Goal: Task Accomplishment & Management: Manage account settings

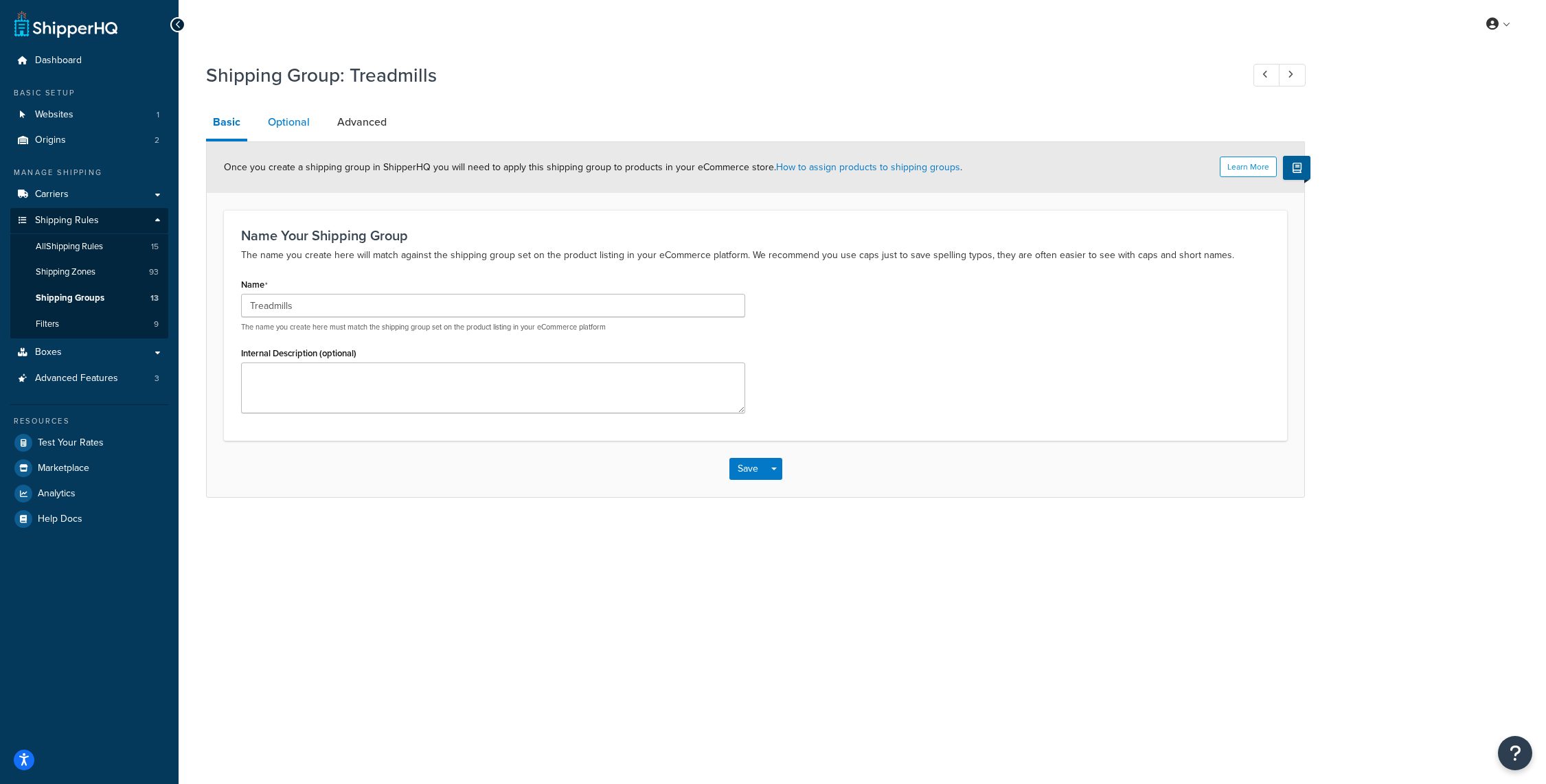
click at [296, 127] on link "Optional" at bounding box center [289, 122] width 56 height 33
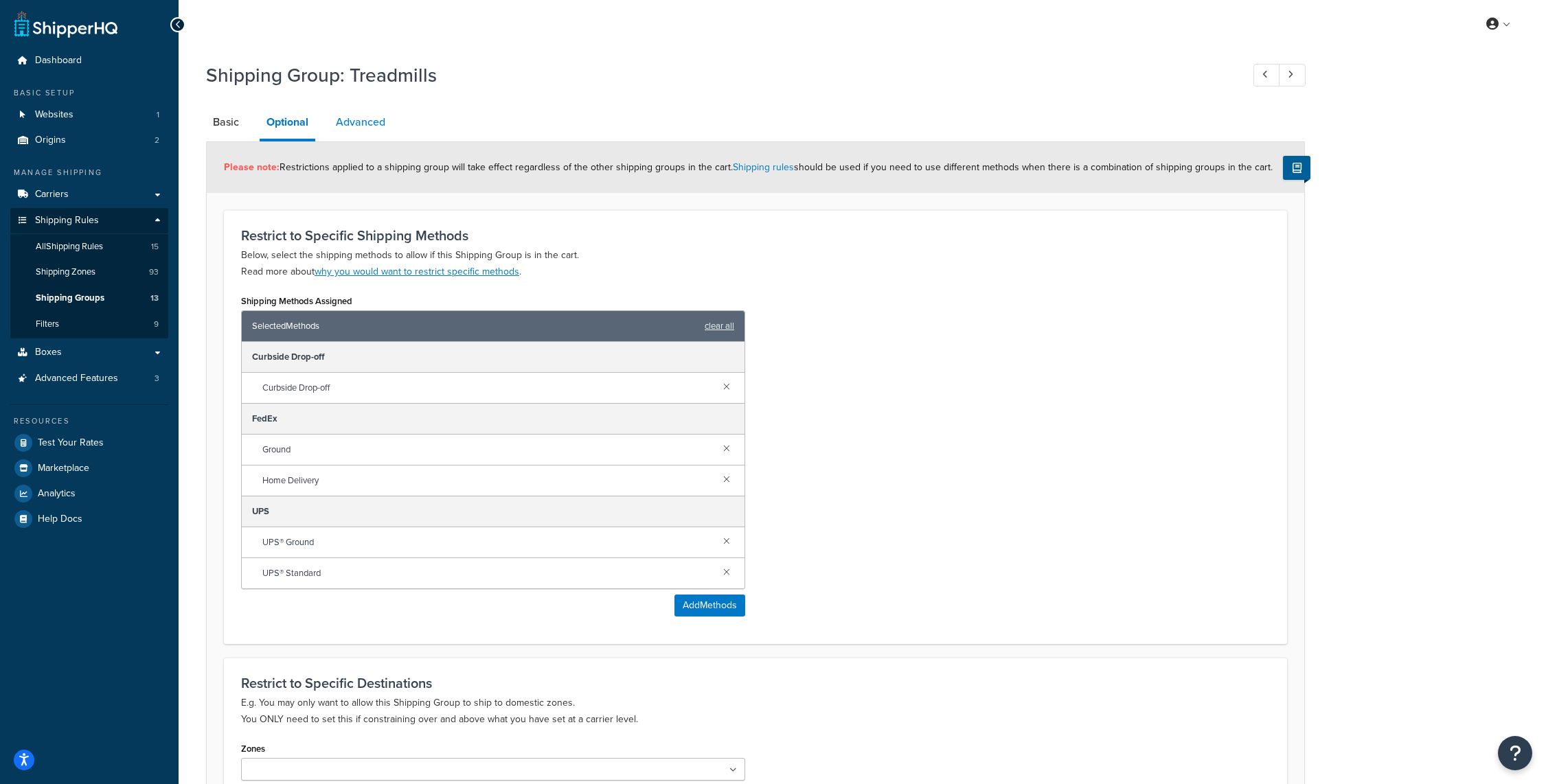
click at [351, 126] on link "Advanced" at bounding box center [361, 122] width 63 height 33
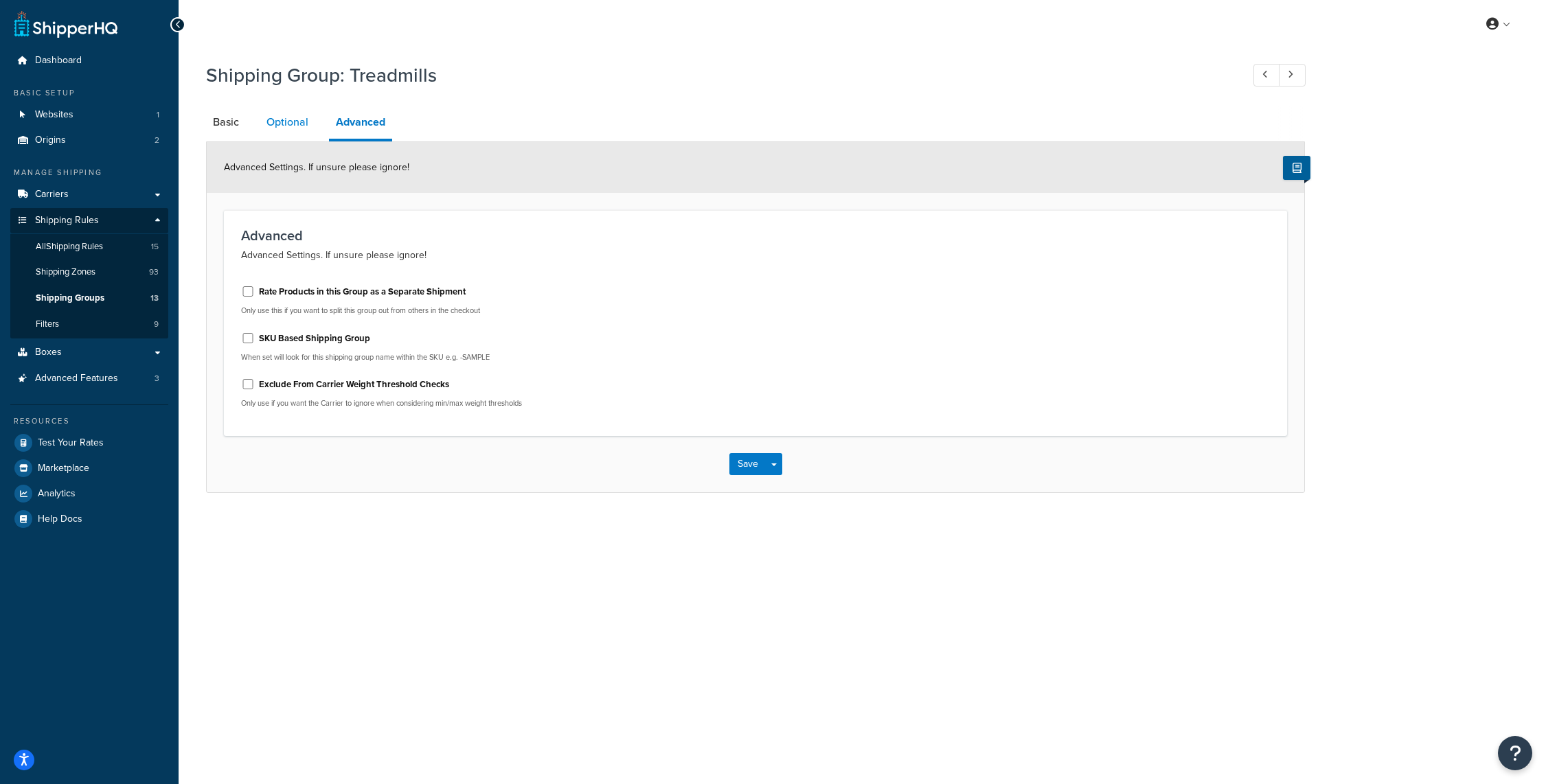
click at [285, 124] on link "Optional" at bounding box center [287, 122] width 56 height 33
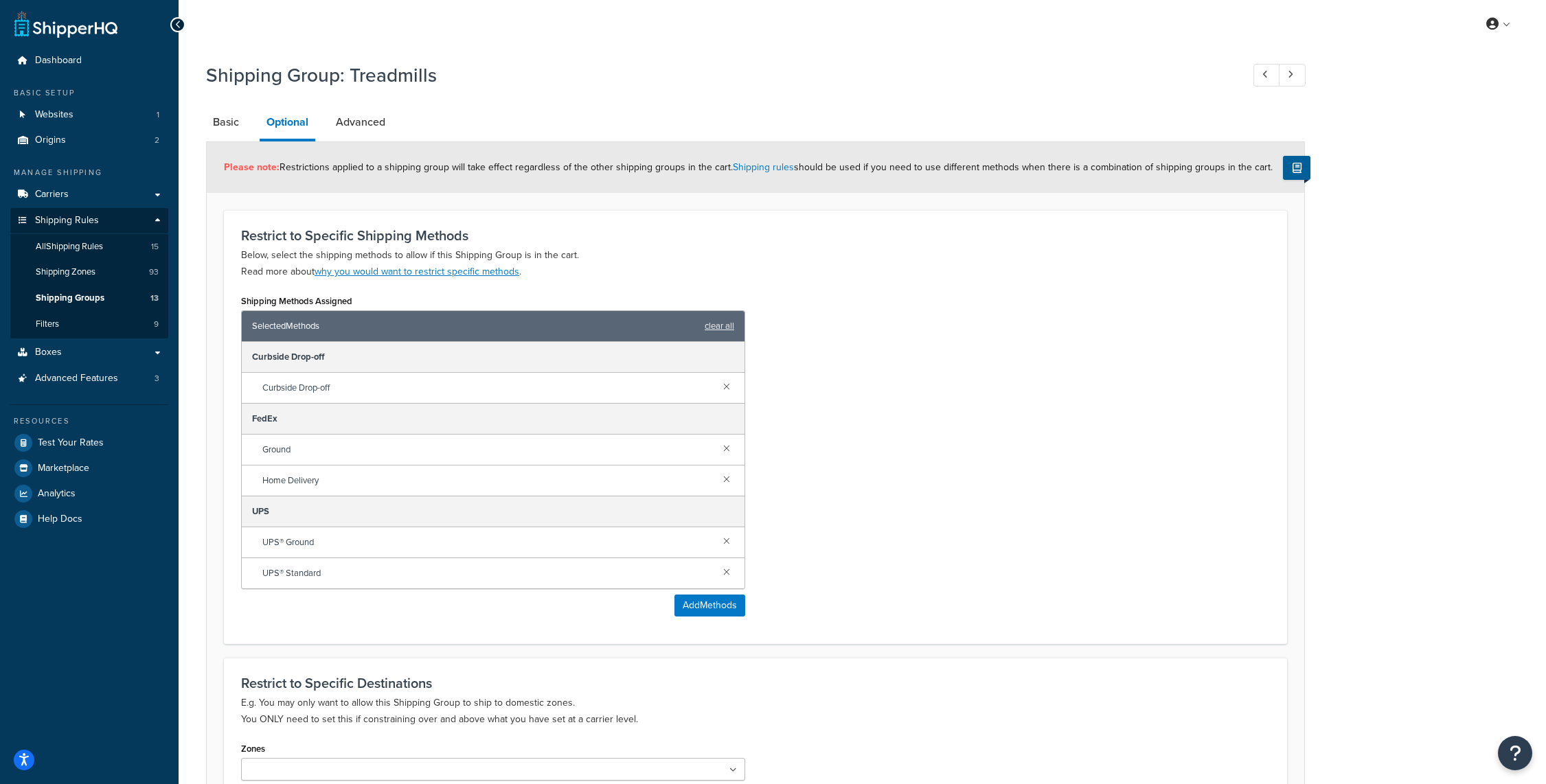
click at [195, 119] on div "Shipping Group: Treadmills Basic Optional Advanced Please note: Restrictions ap…" at bounding box center [862, 485] width 1368 height 860
click at [243, 116] on link "Basic" at bounding box center [226, 122] width 40 height 33
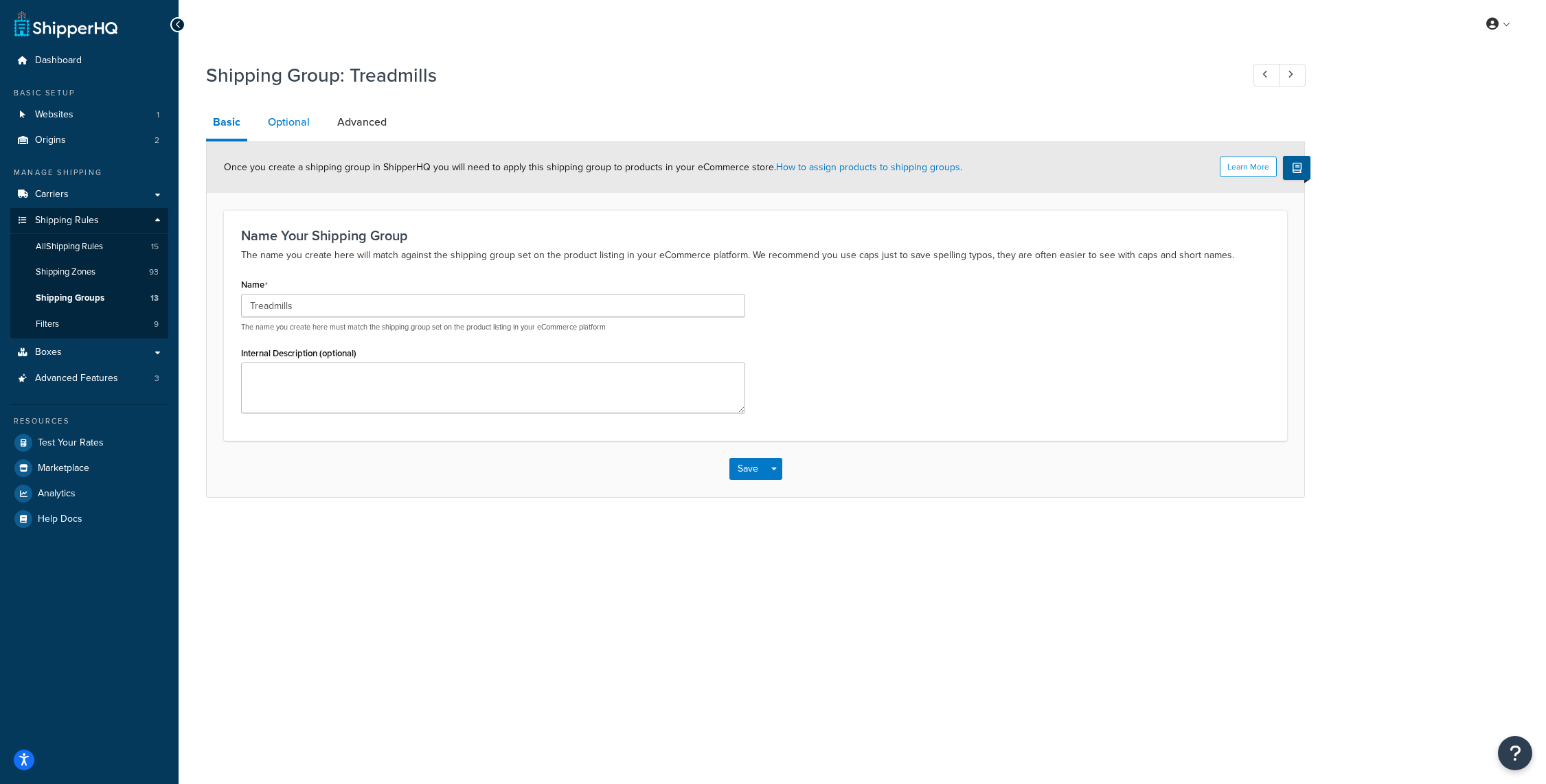
click at [282, 121] on link "Optional" at bounding box center [289, 122] width 56 height 33
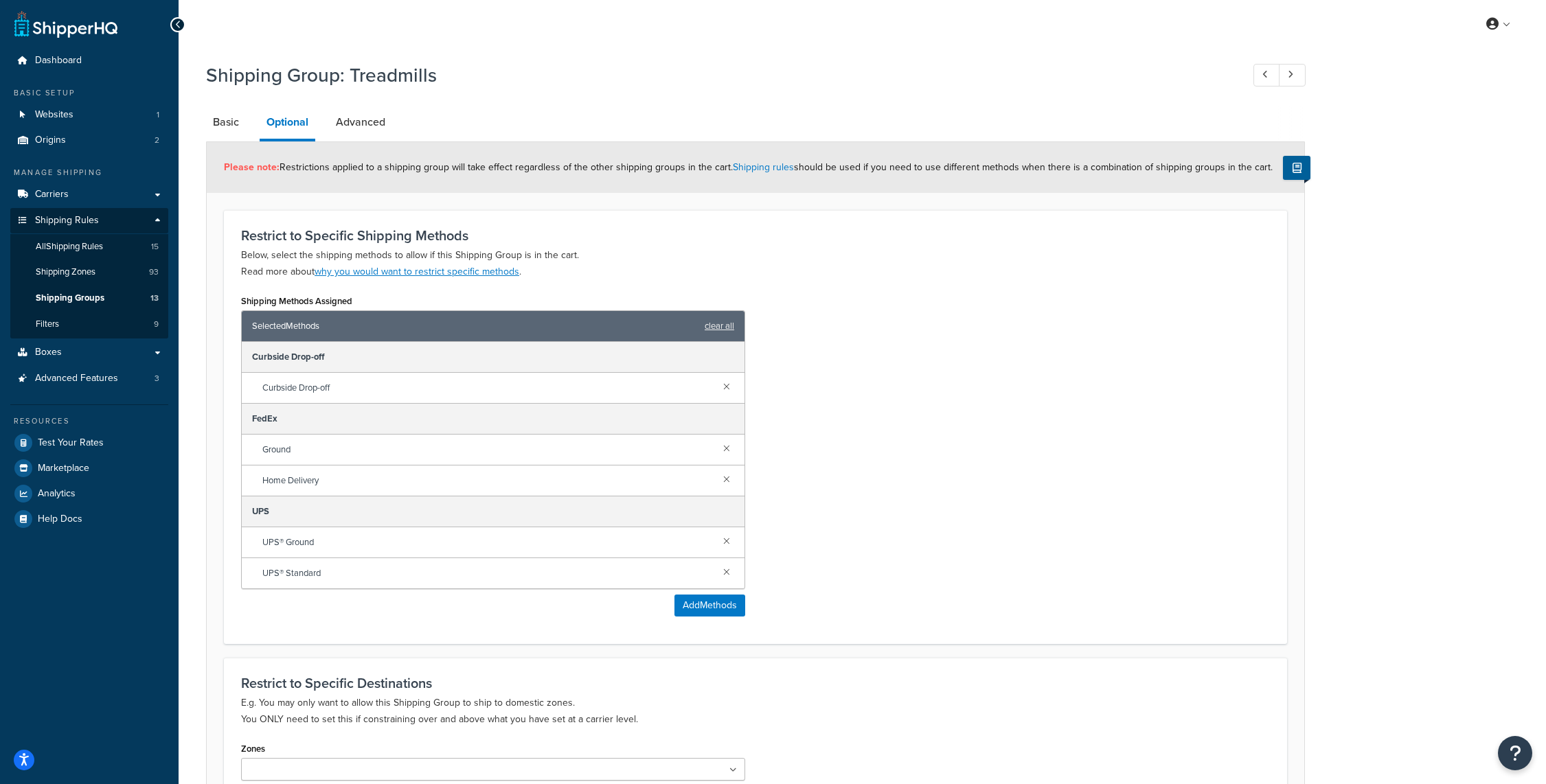
click at [811, 87] on h1 "Shipping Group: Treadmills" at bounding box center [717, 75] width 1022 height 27
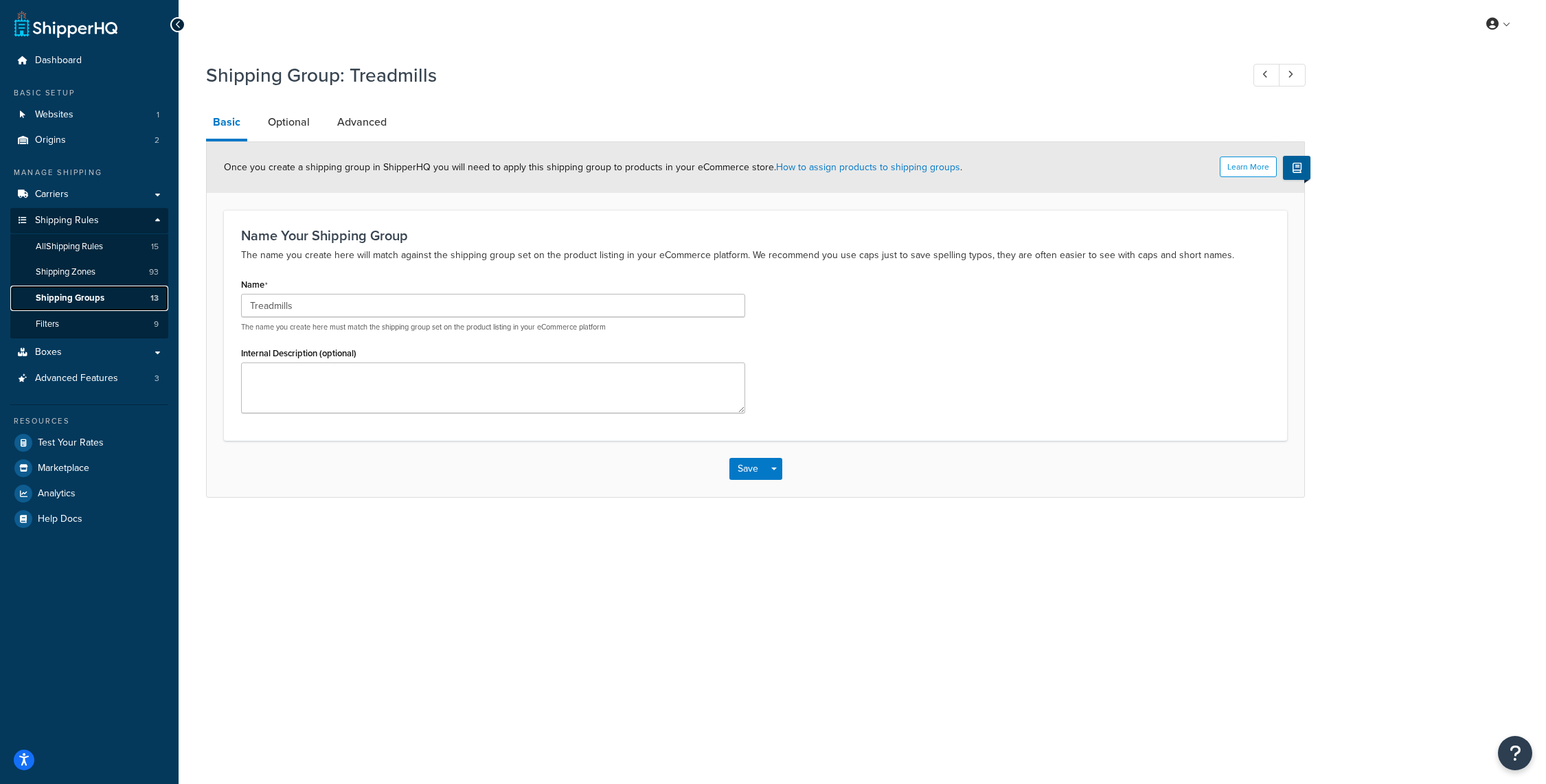
click at [77, 299] on span "Shipping Groups" at bounding box center [70, 298] width 69 height 12
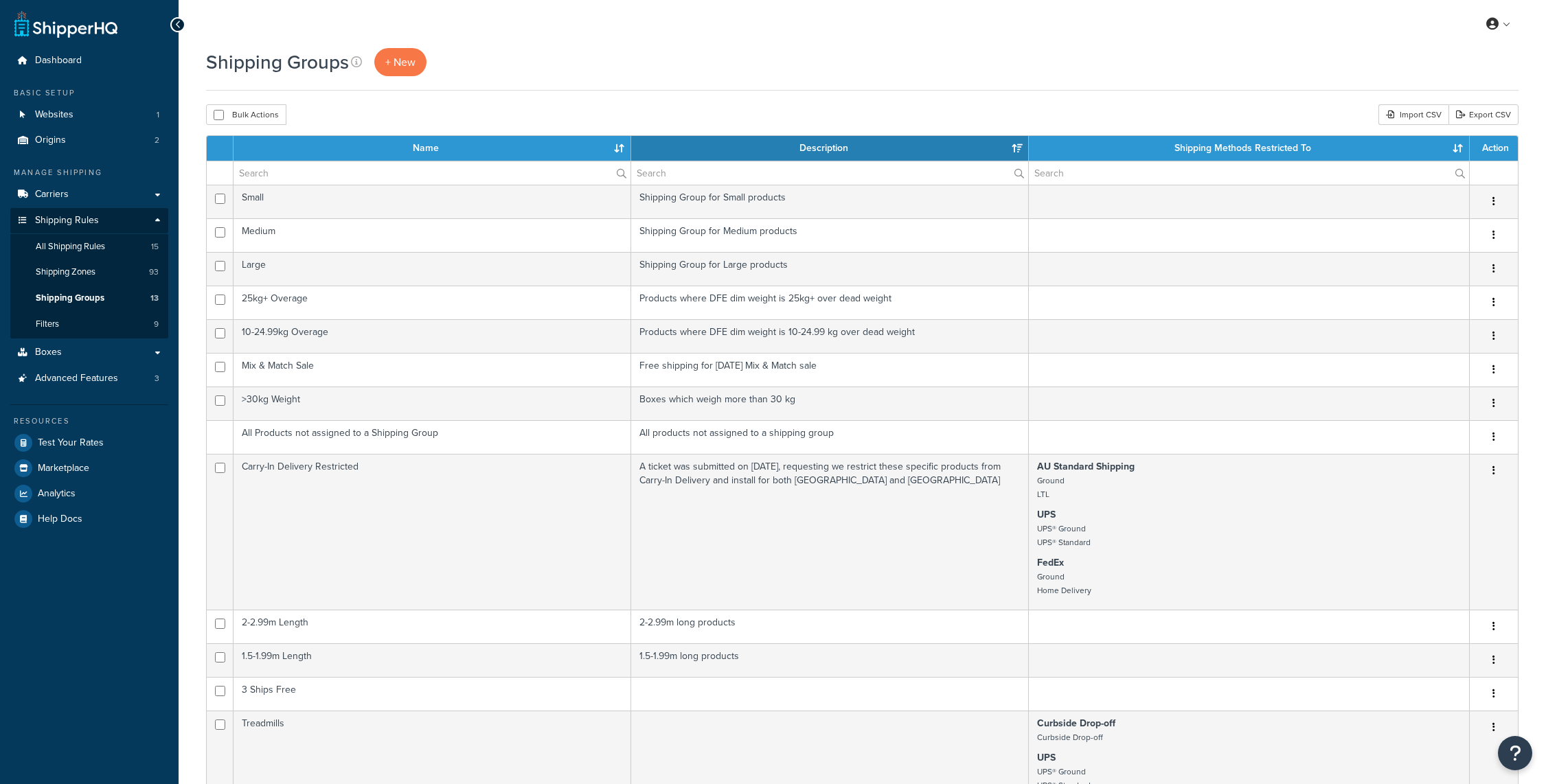
select select "15"
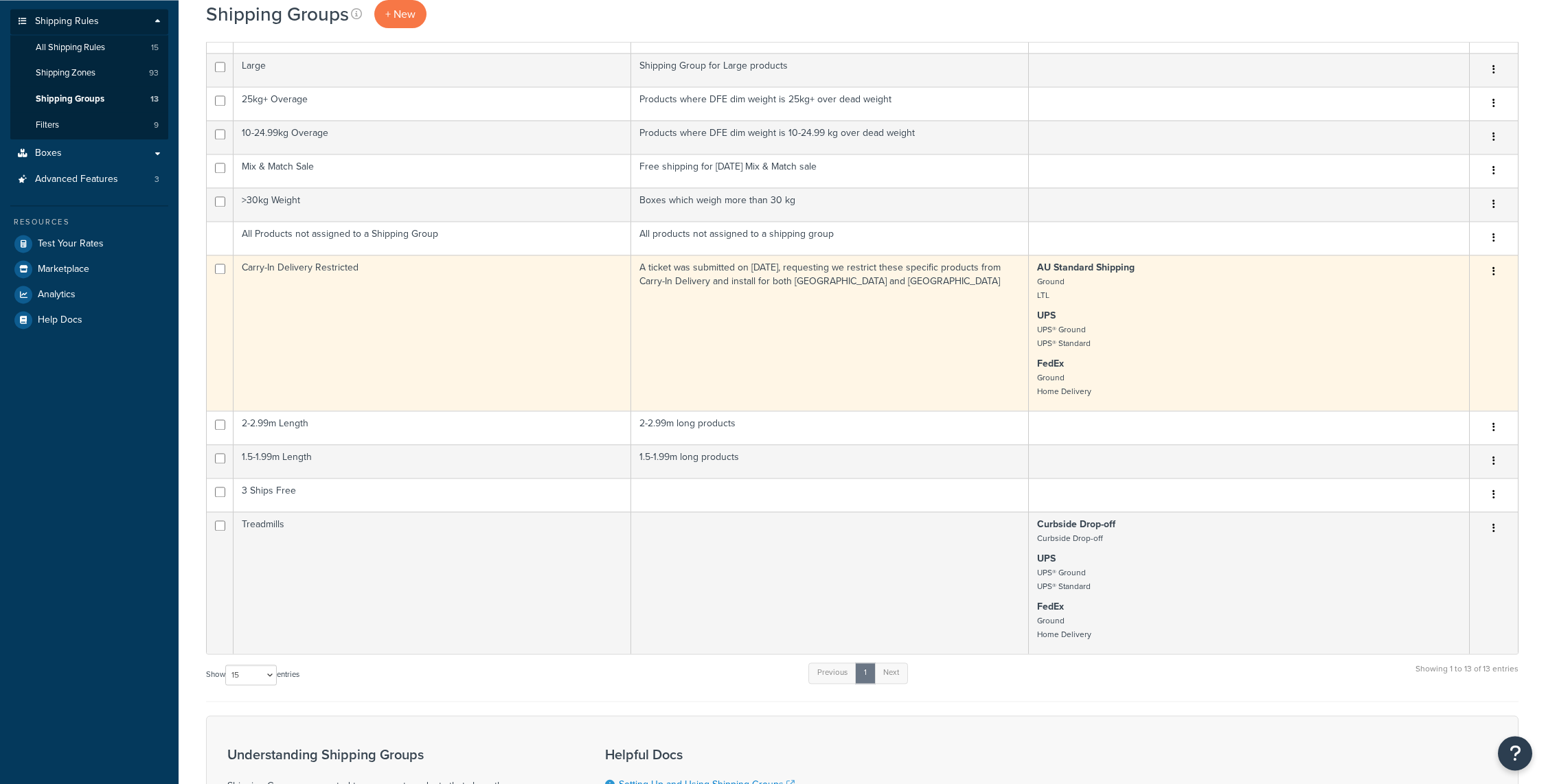
scroll to position [200, 0]
click at [473, 326] on td "Carry-In Delivery Restricted" at bounding box center [432, 332] width 398 height 155
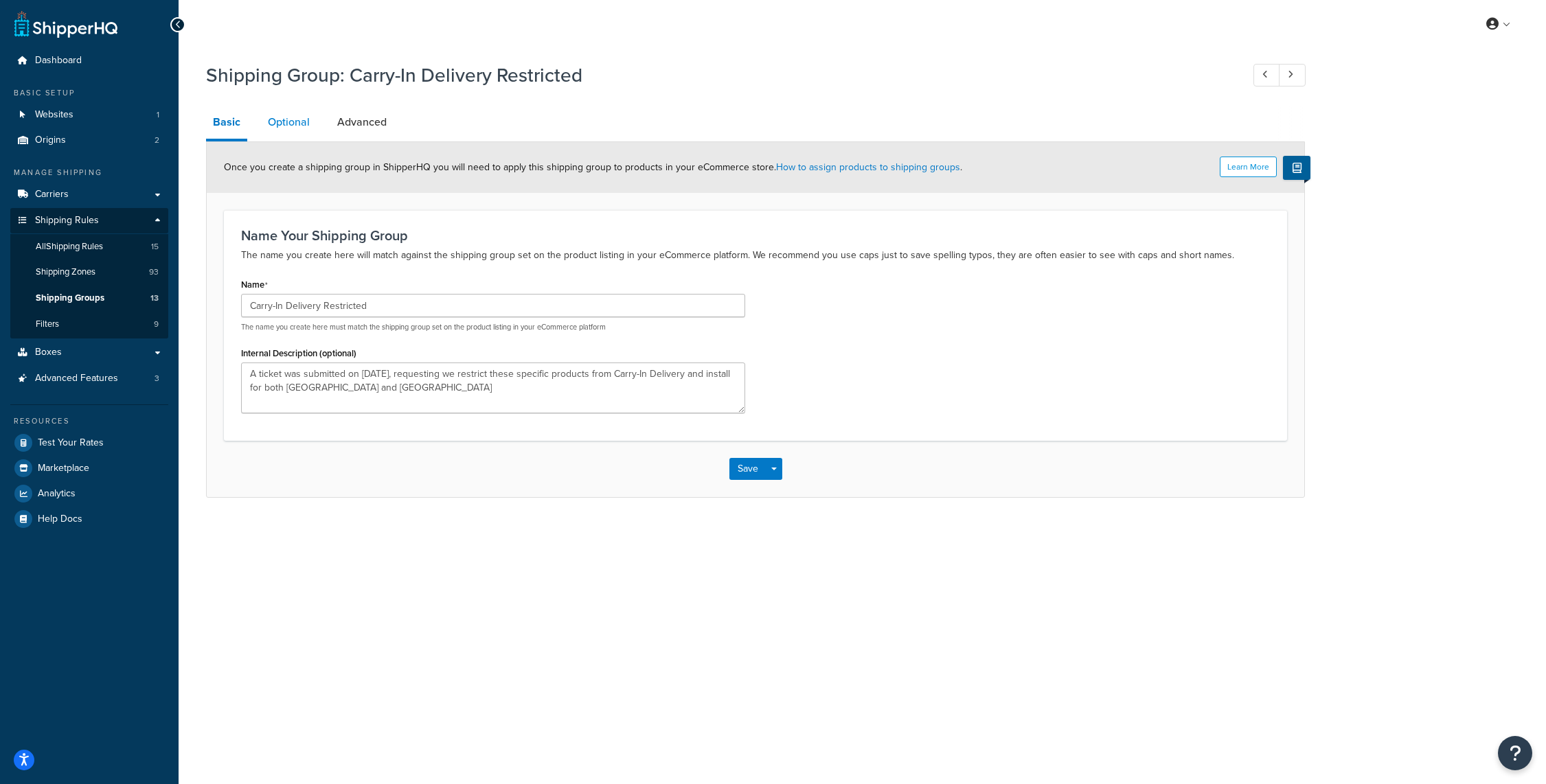
click at [290, 127] on link "Optional" at bounding box center [289, 122] width 56 height 33
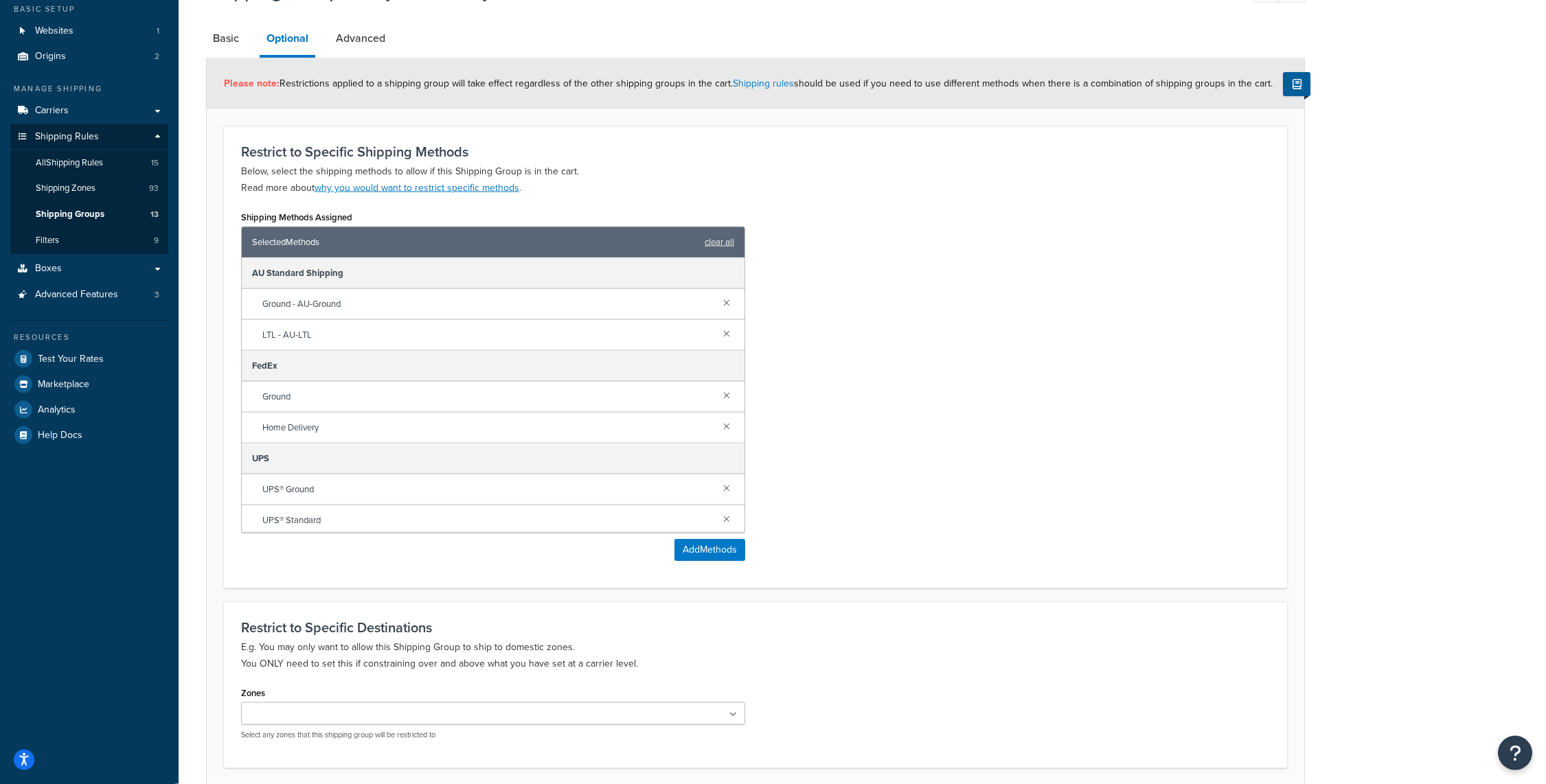
scroll to position [6, 0]
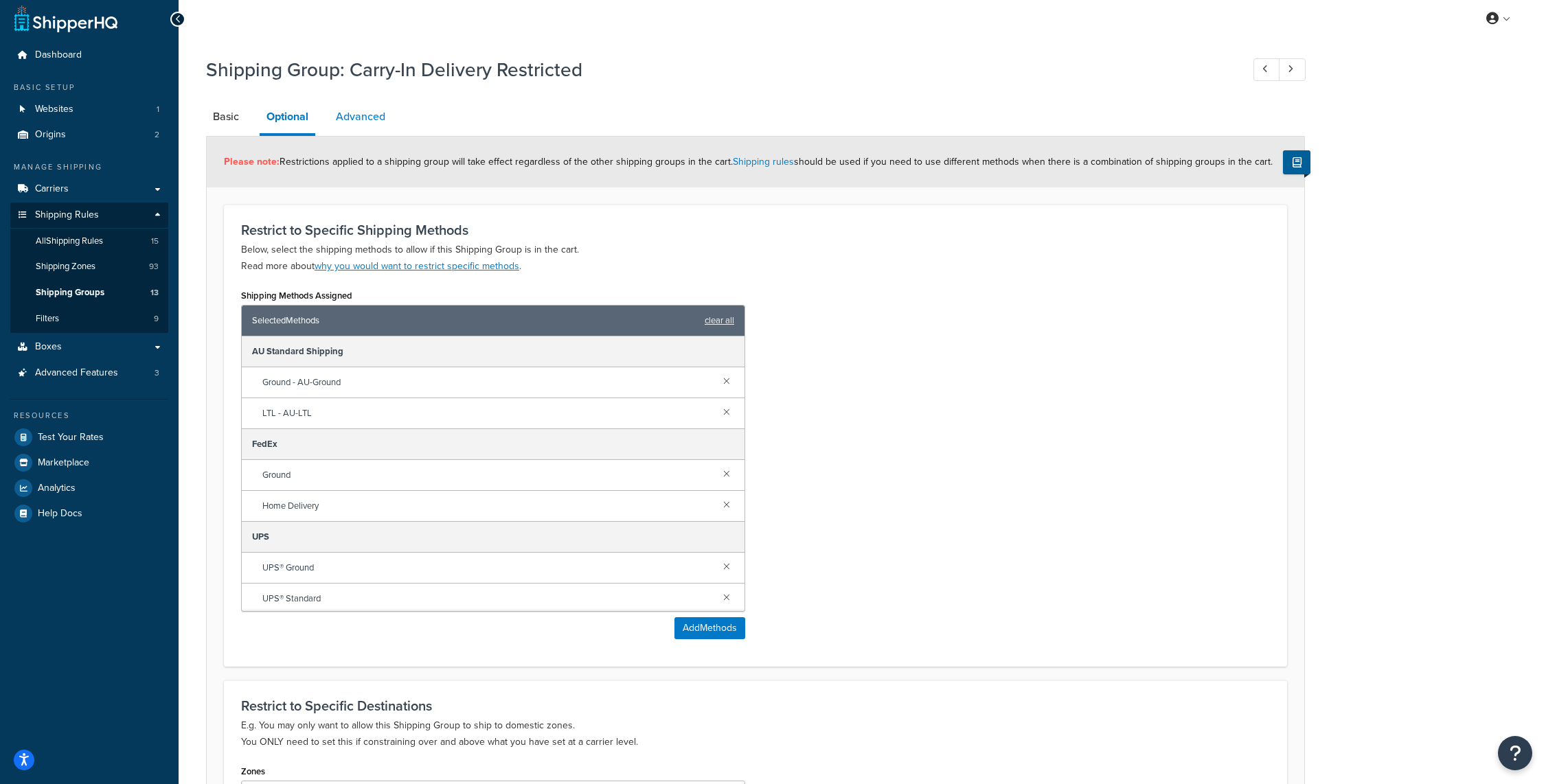
click at [377, 121] on link "Advanced" at bounding box center [361, 117] width 63 height 33
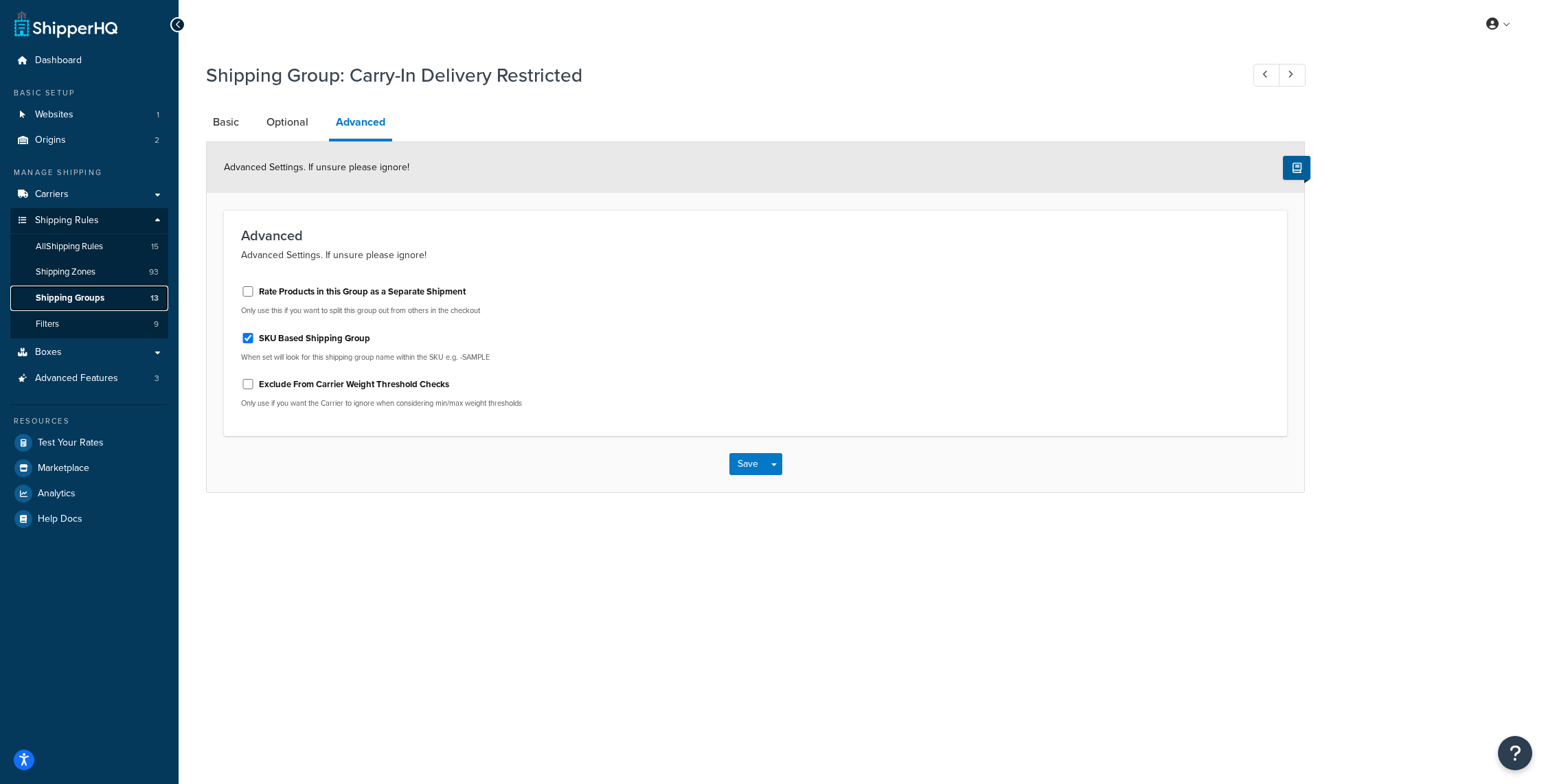
click at [81, 299] on span "Shipping Groups" at bounding box center [70, 298] width 69 height 12
click at [736, 467] on button "Save" at bounding box center [748, 464] width 37 height 22
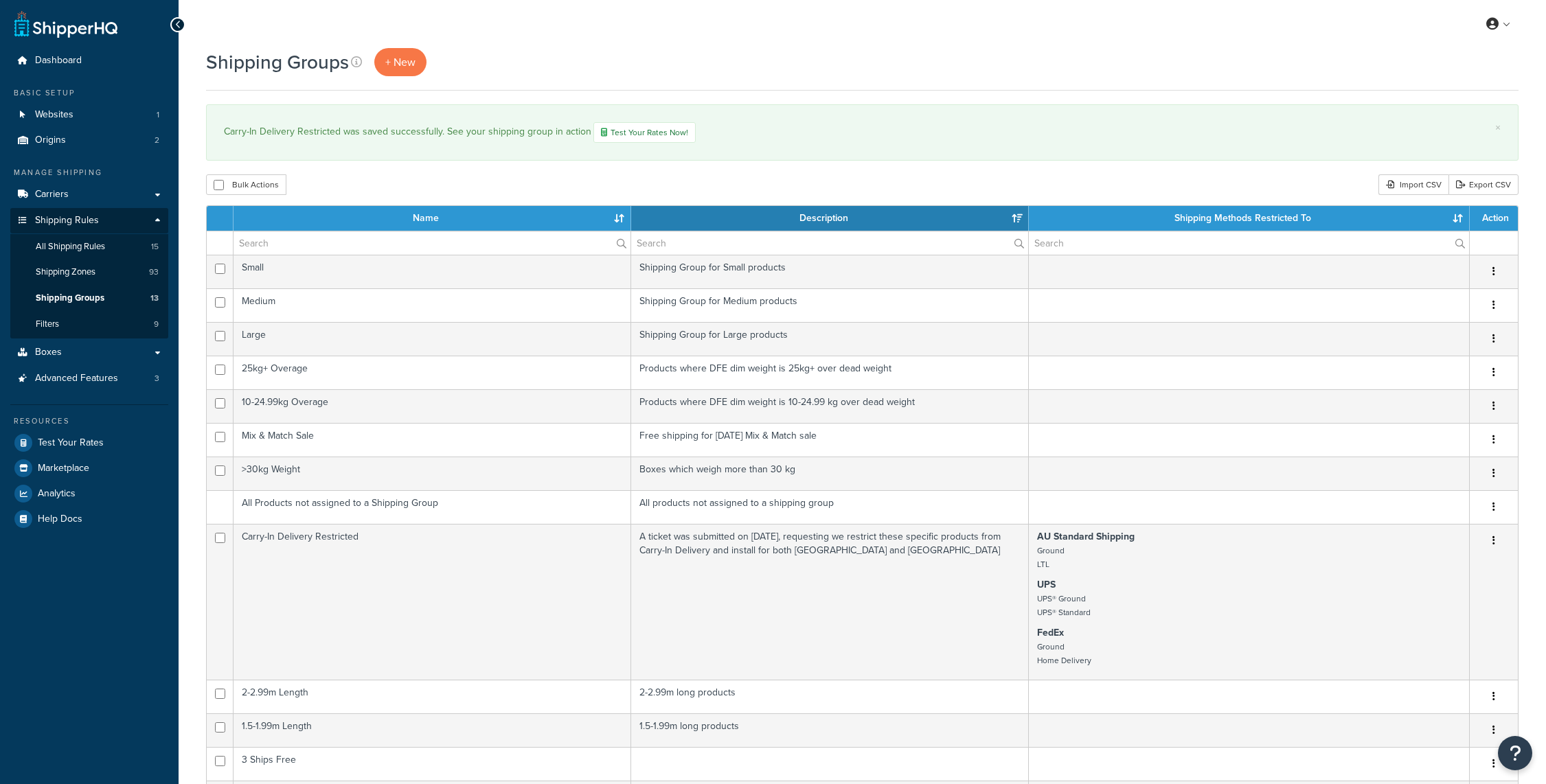
select select "15"
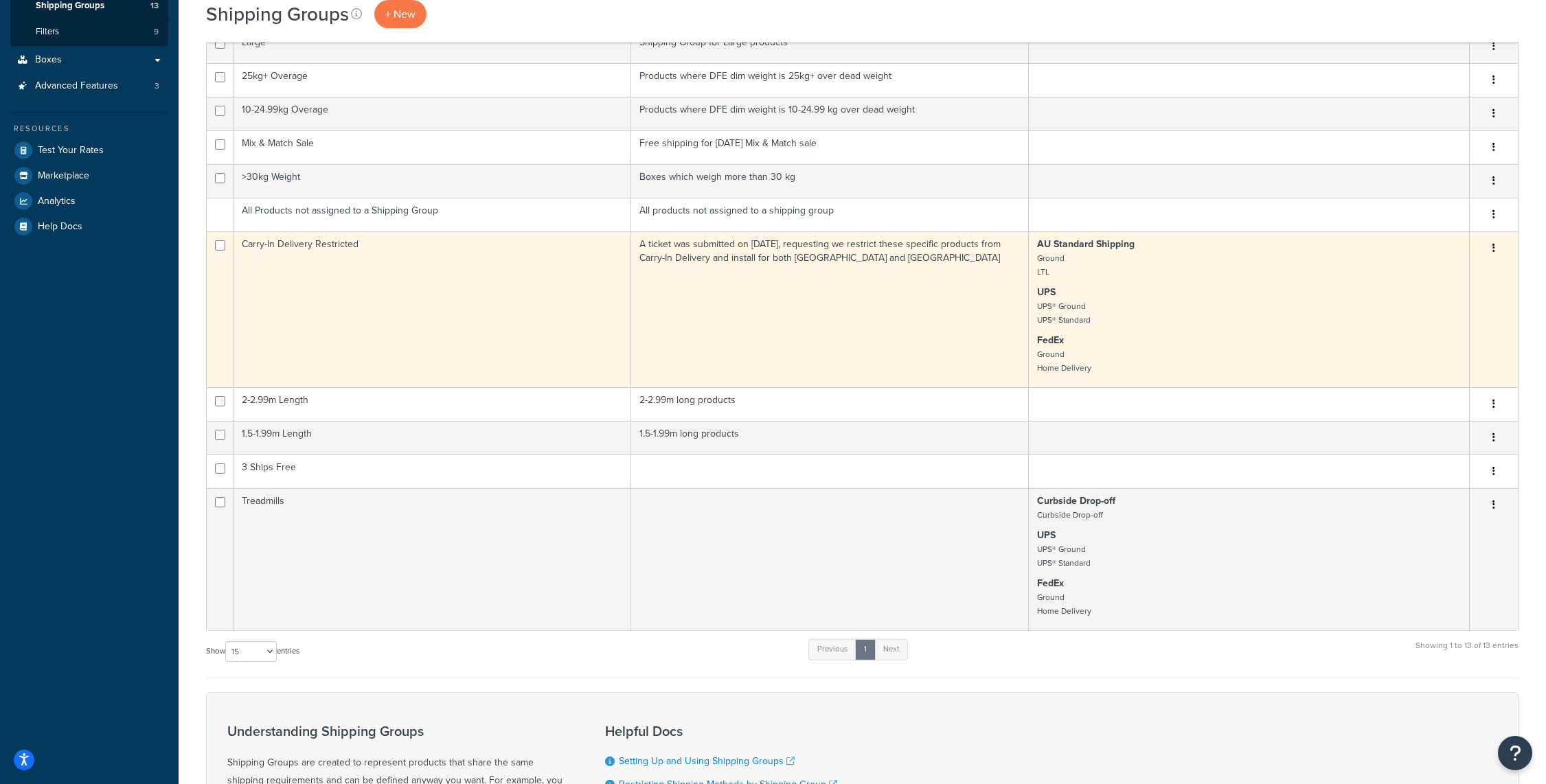
scroll to position [270, 0]
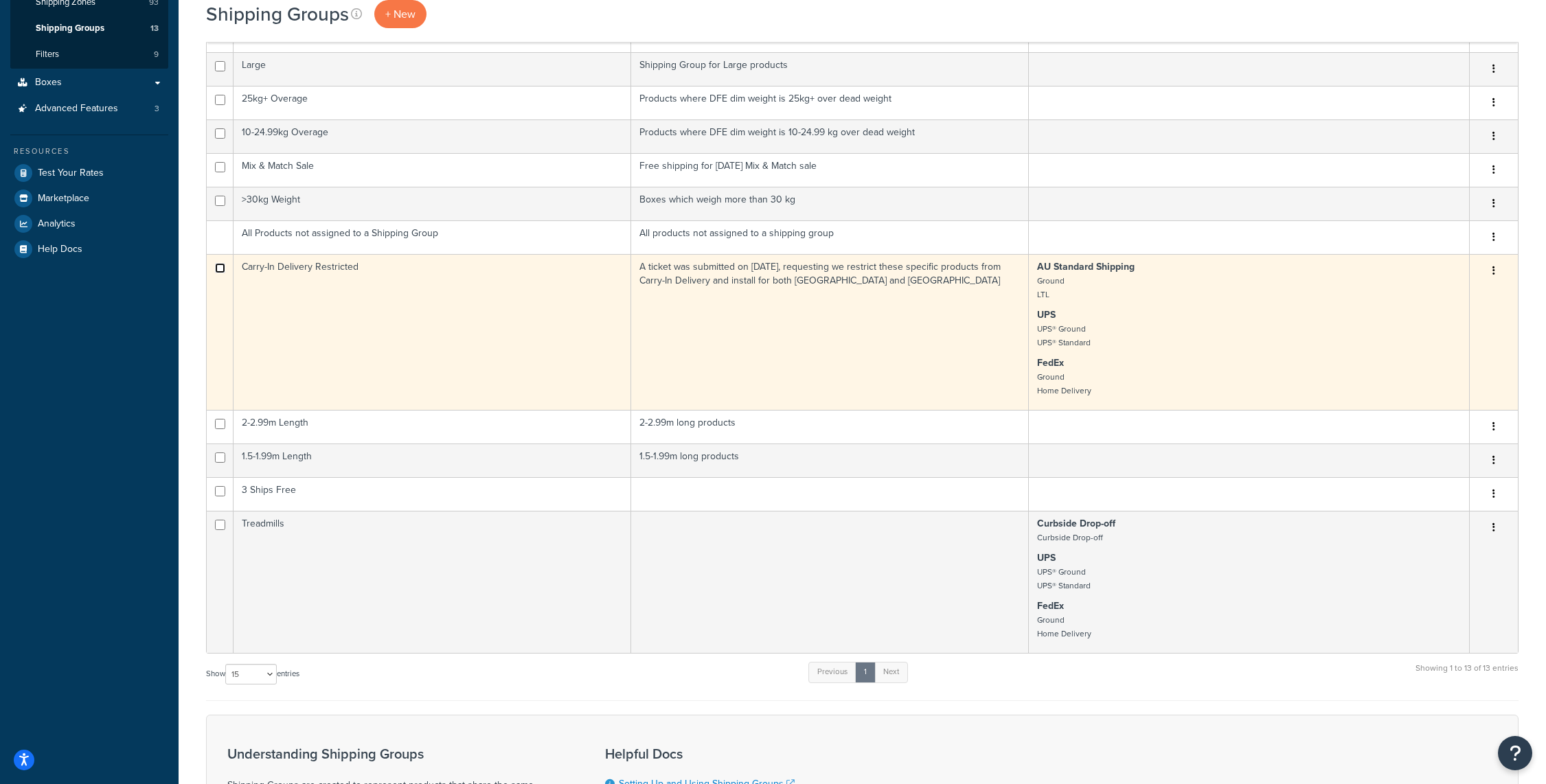
click at [220, 270] on input "checkbox" at bounding box center [220, 268] width 10 height 10
checkbox input "true"
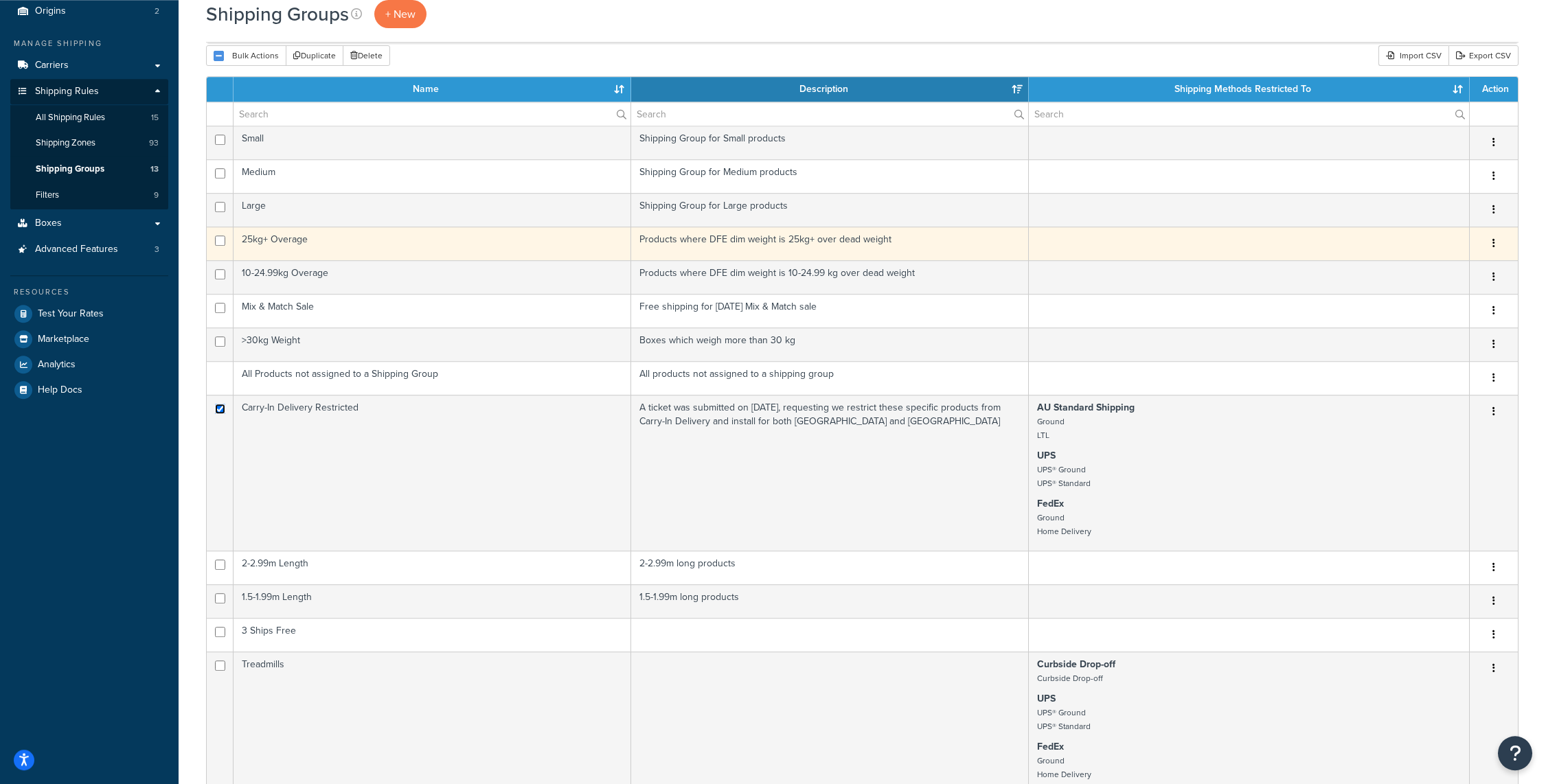
scroll to position [0, 0]
